Goal: Find specific page/section: Find specific page/section

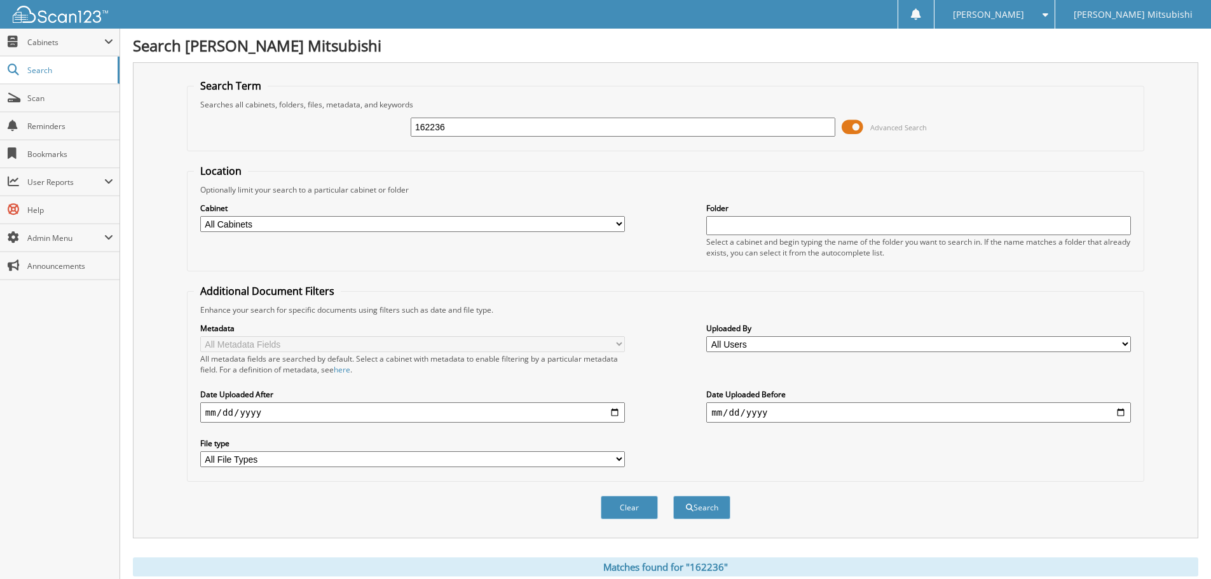
drag, startPoint x: 458, startPoint y: 133, endPoint x: 425, endPoint y: 135, distance: 33.1
click at [426, 135] on input "162236" at bounding box center [623, 127] width 425 height 19
type input "1"
paste input "162340"
type input "162340"
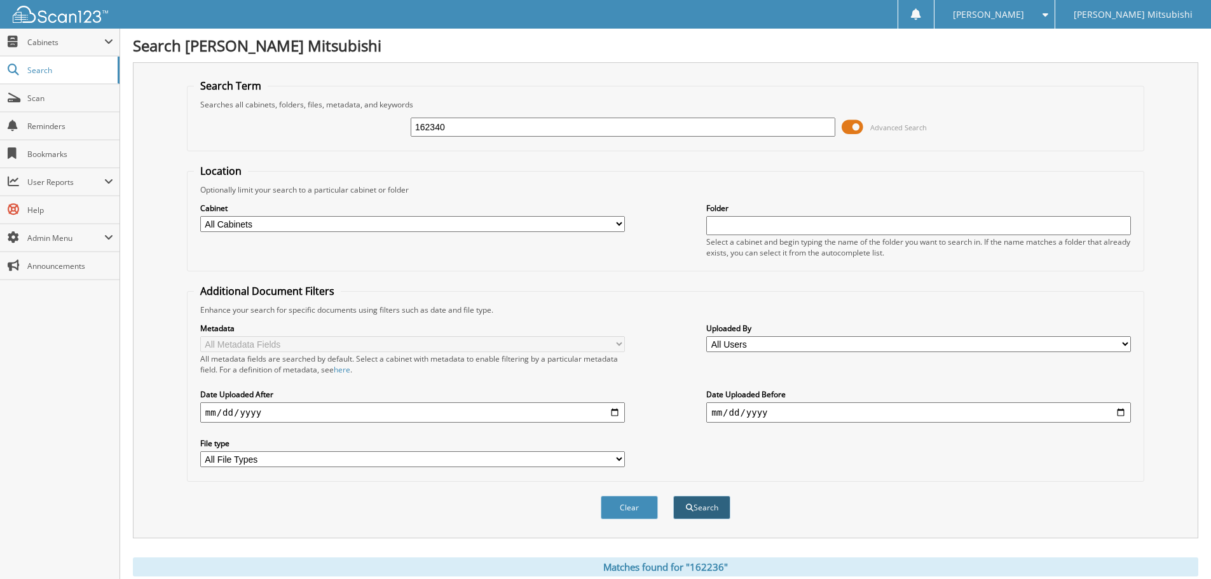
click at [694, 507] on button "Search" at bounding box center [701, 508] width 57 height 24
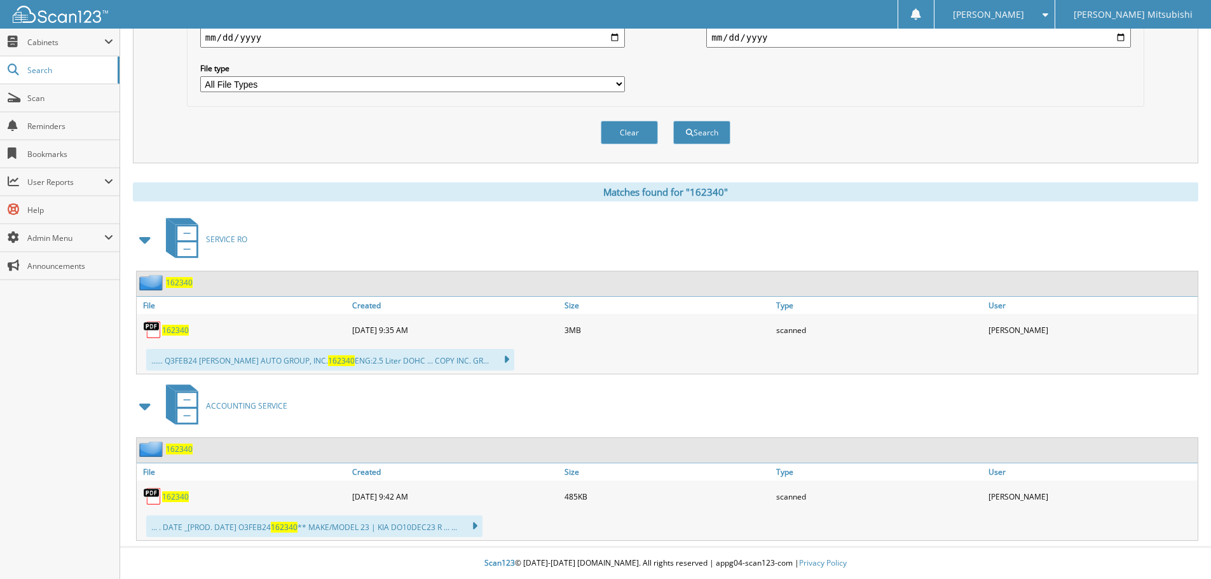
click at [160, 327] on img at bounding box center [152, 329] width 19 height 19
click at [171, 330] on span "162340" at bounding box center [175, 330] width 27 height 11
